Goal: Task Accomplishment & Management: Use online tool/utility

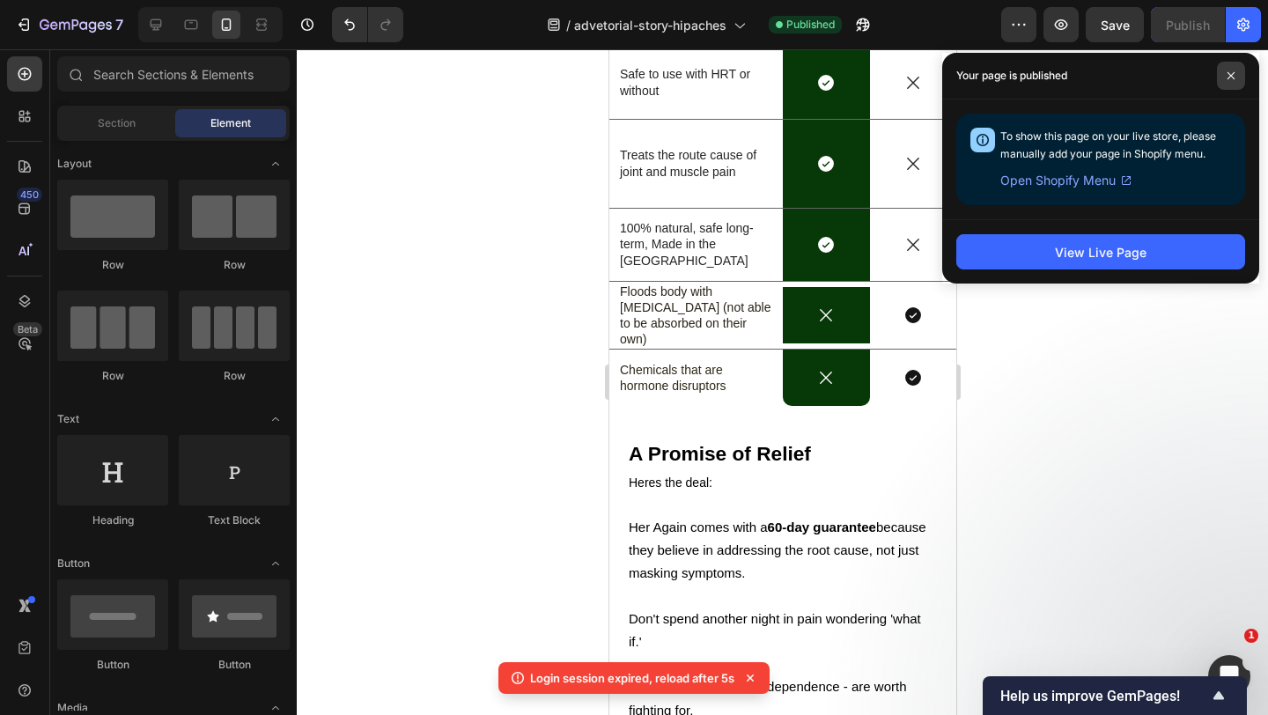
click at [1230, 68] on span at bounding box center [1231, 76] width 28 height 28
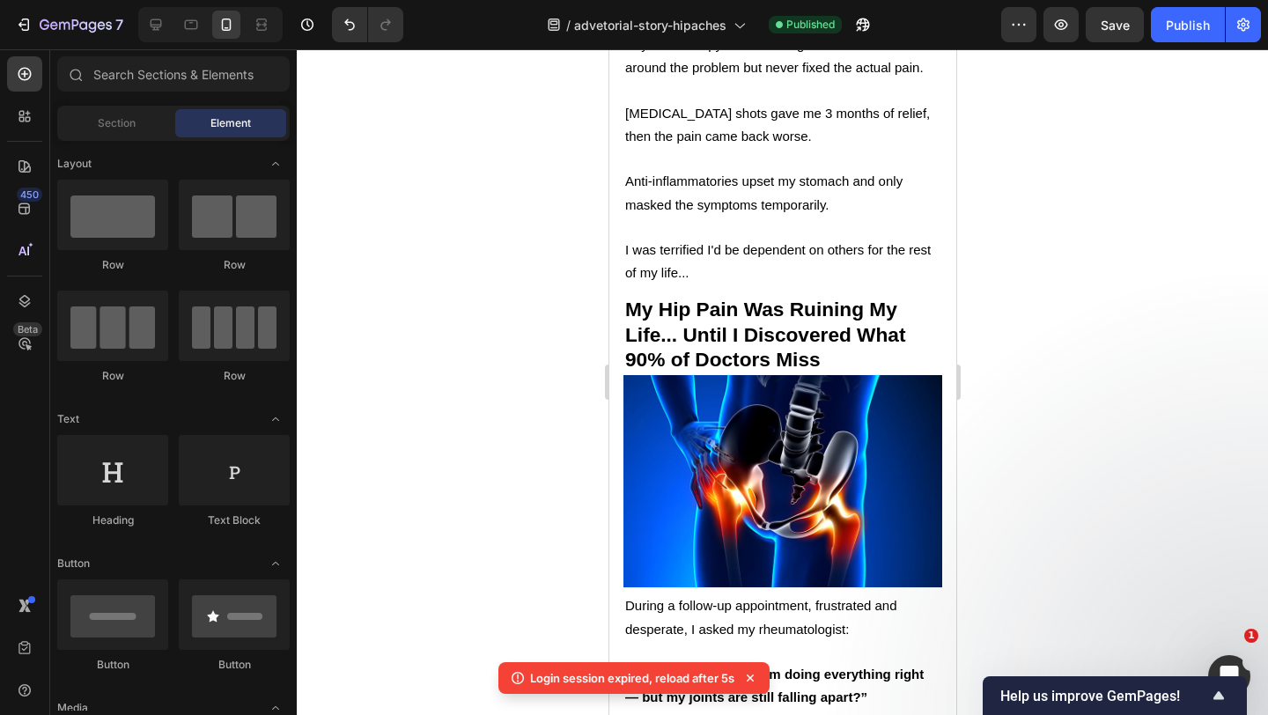
scroll to position [1095, 0]
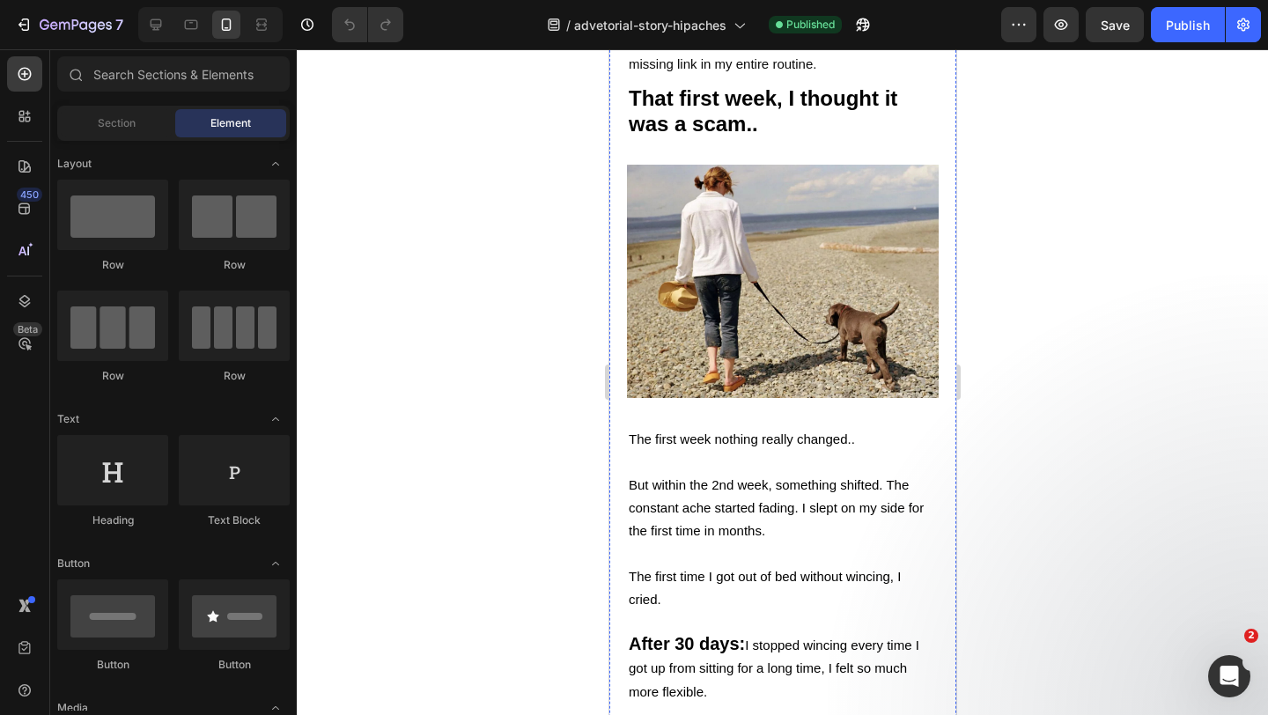
scroll to position [4944, 0]
click at [725, 136] on strong "That first week, I thought it was a scam.." at bounding box center [762, 111] width 269 height 49
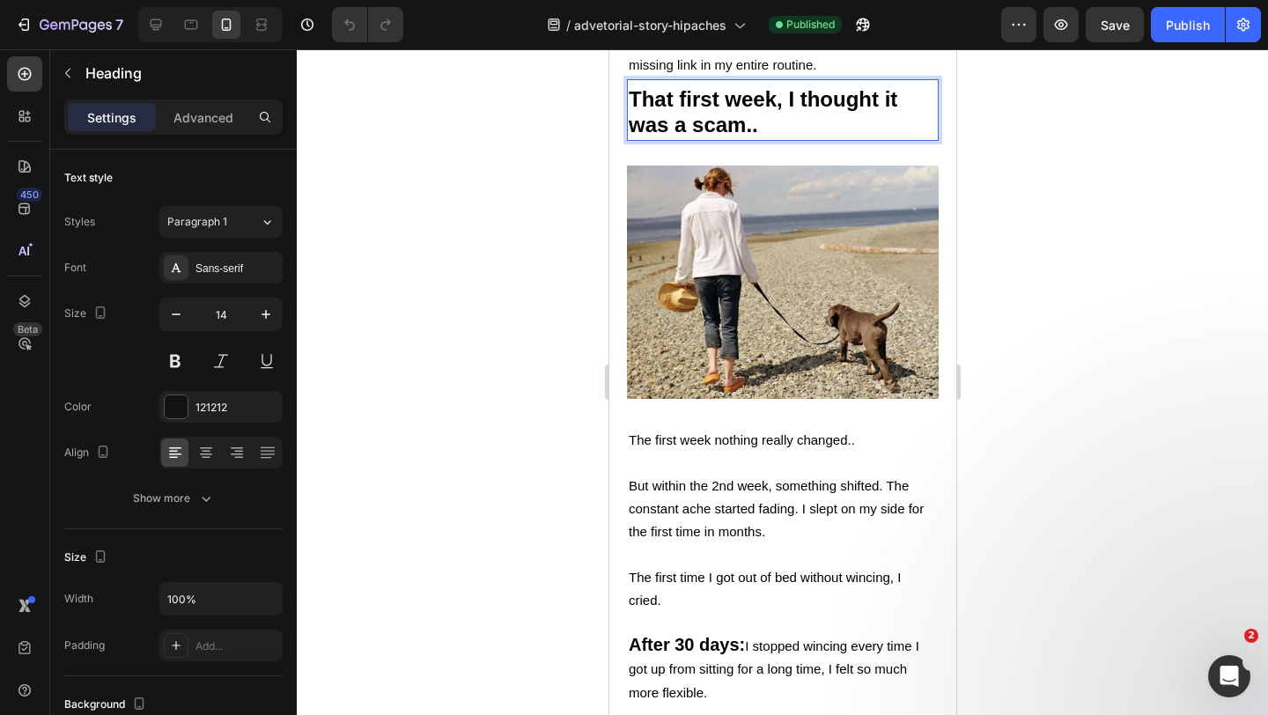
click at [683, 136] on strong "That first week, I thought it was a scam.." at bounding box center [762, 111] width 269 height 49
click at [675, 136] on strong "That first week, I thought it was a scam.." at bounding box center [762, 111] width 269 height 49
click at [727, 136] on strong "That first week, I thought it was just a scam.." at bounding box center [762, 111] width 269 height 49
click at [857, 72] on span "It wasn’t just treating symptoms — it was fixing the missing link in my entire …" at bounding box center [775, 53] width 295 height 38
click at [762, 136] on strong "That first week, I thought it was just another scam.." at bounding box center [762, 111] width 269 height 49
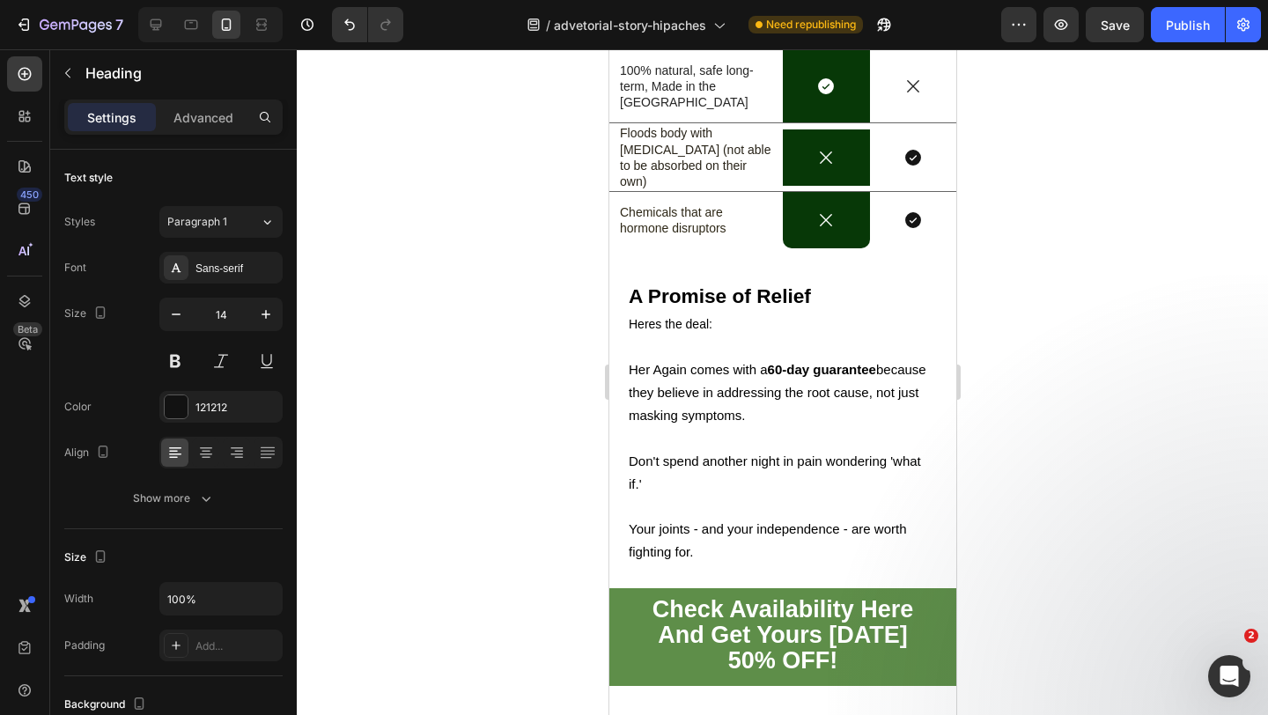
scroll to position [8195, 0]
